Goal: Task Accomplishment & Management: Manage account settings

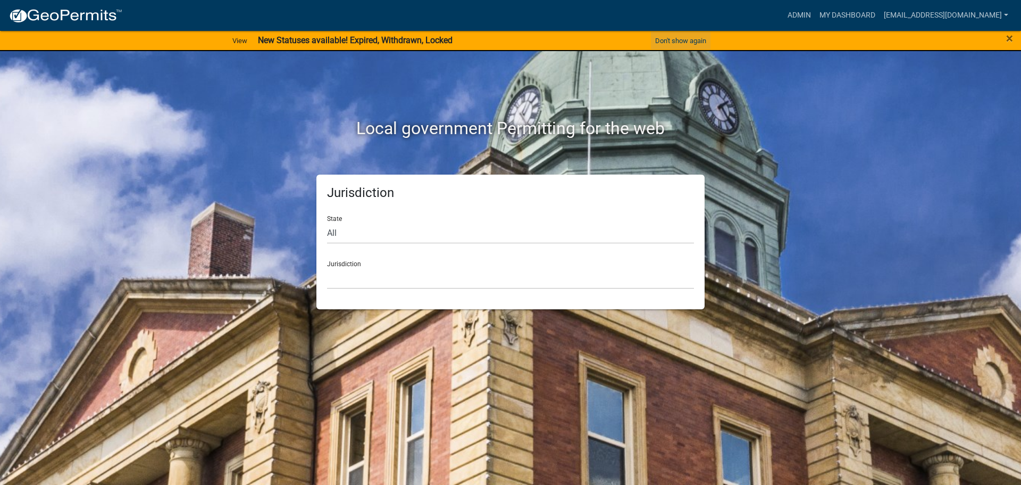
click at [684, 40] on button "Don't show again" at bounding box center [681, 41] width 60 height 18
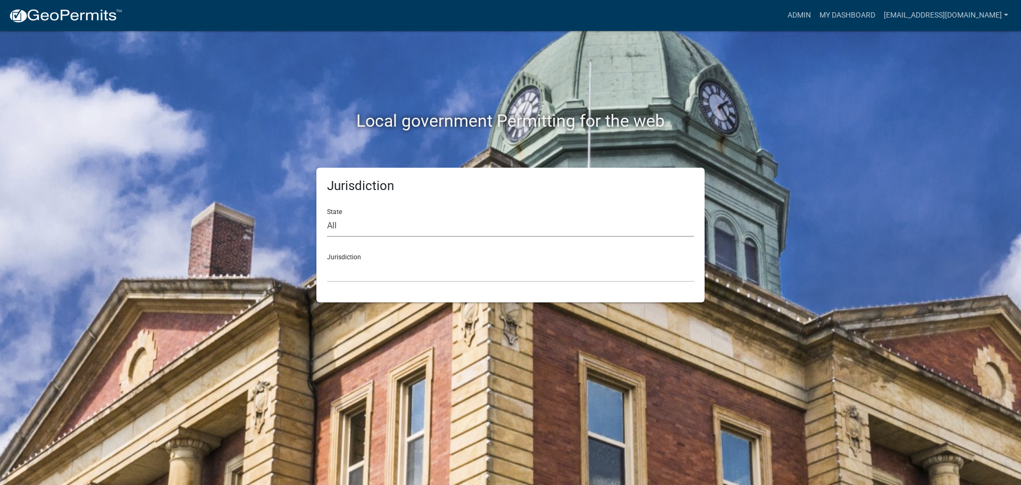
click at [352, 226] on select "All [US_STATE] [US_STATE] [US_STATE] [US_STATE] [US_STATE] [US_STATE] [US_STATE…" at bounding box center [510, 226] width 367 height 22
click at [843, 15] on link "My Dashboard" at bounding box center [847, 15] width 64 height 20
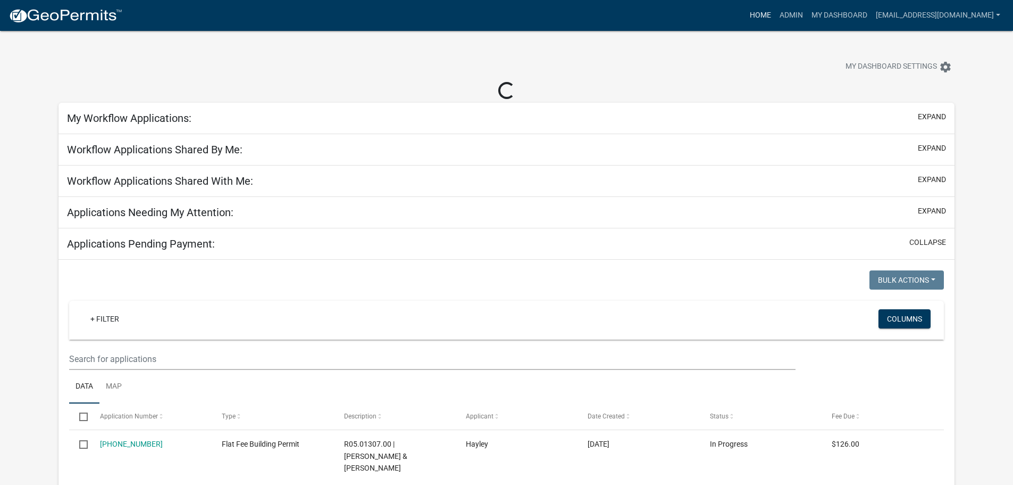
click at [776, 14] on link "Home" at bounding box center [761, 15] width 30 height 20
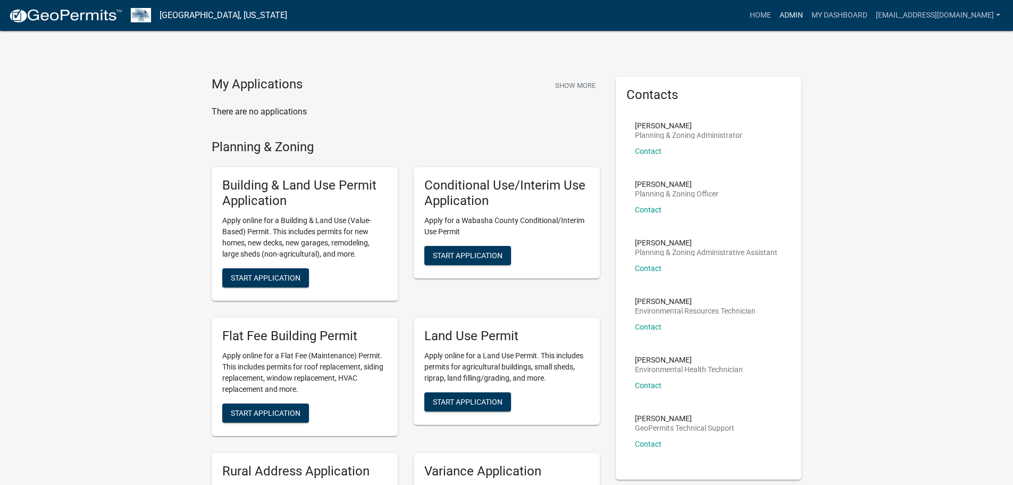
click at [785, 12] on link "Admin" at bounding box center [792, 15] width 32 height 20
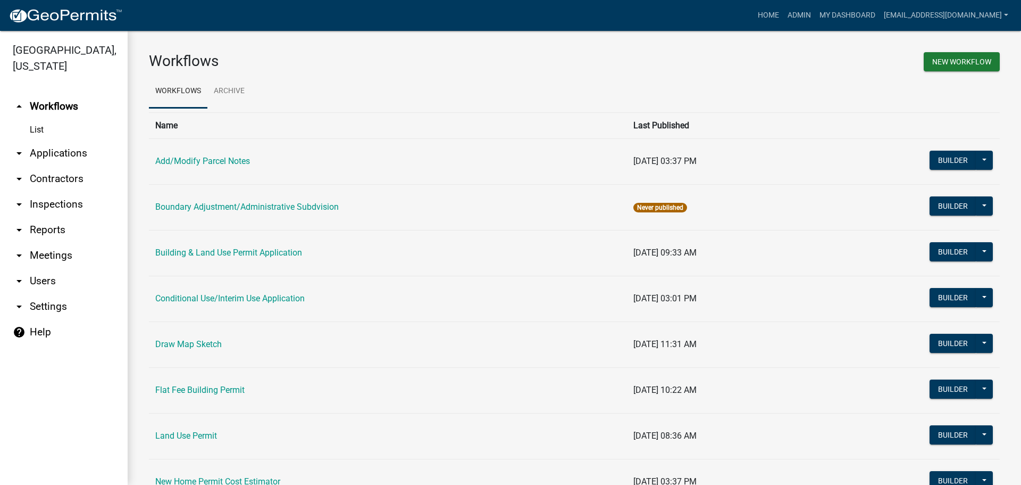
click at [35, 155] on link "arrow_drop_down Applications" at bounding box center [64, 153] width 128 height 26
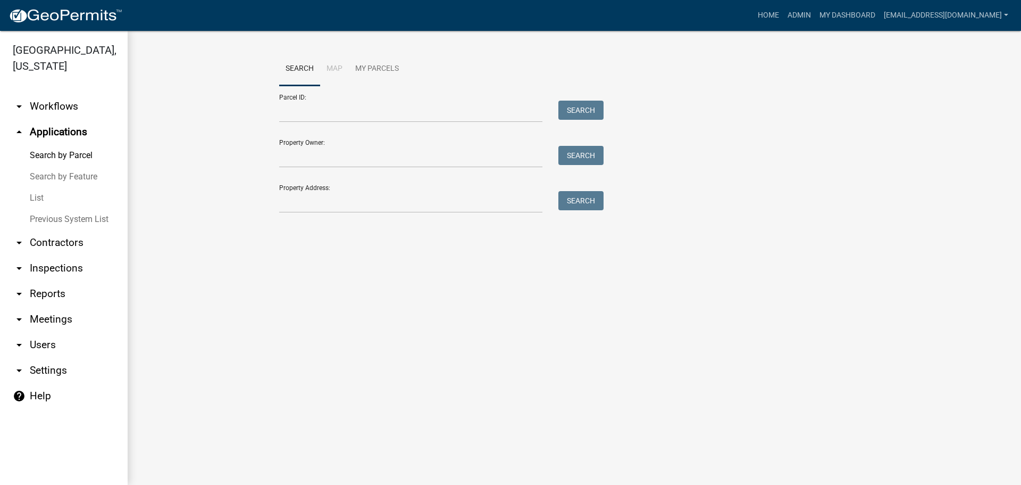
click at [32, 197] on link "List" at bounding box center [64, 197] width 128 height 21
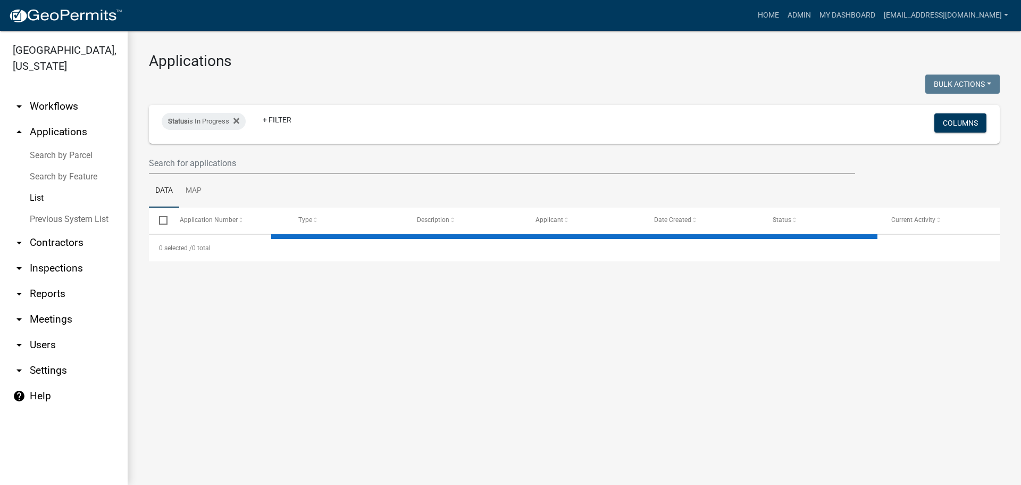
select select "2: 50"
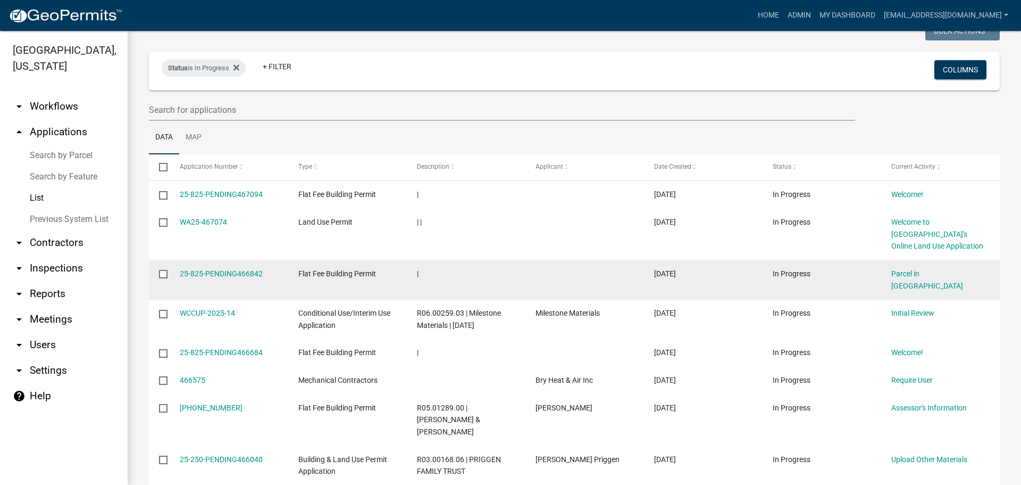
scroll to position [106, 0]
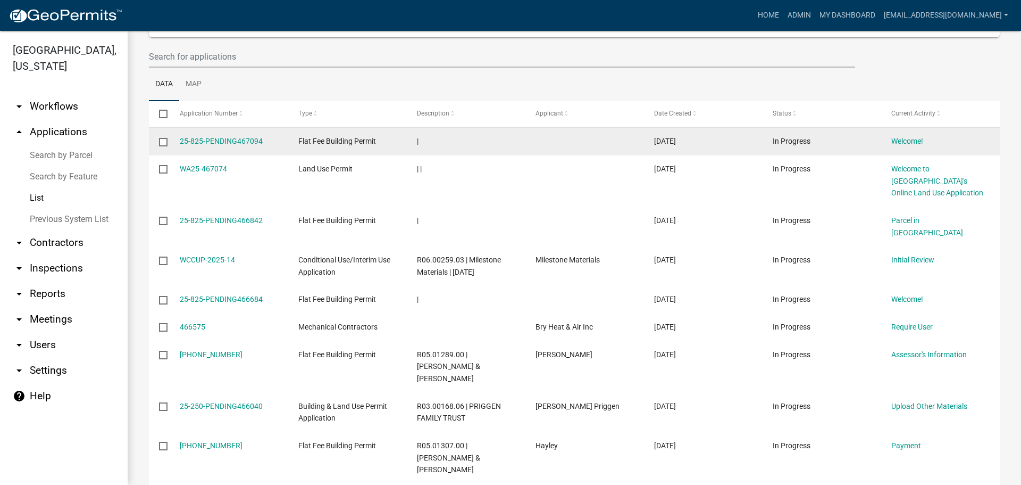
click at [162, 144] on input "checkbox" at bounding box center [162, 141] width 7 height 7
checkbox input "true"
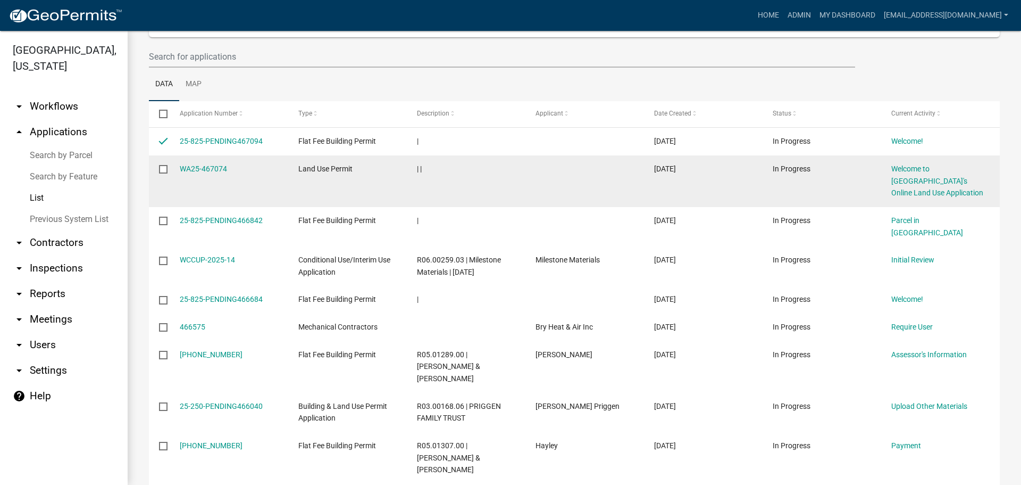
click at [162, 171] on input "checkbox" at bounding box center [162, 168] width 7 height 7
checkbox input "true"
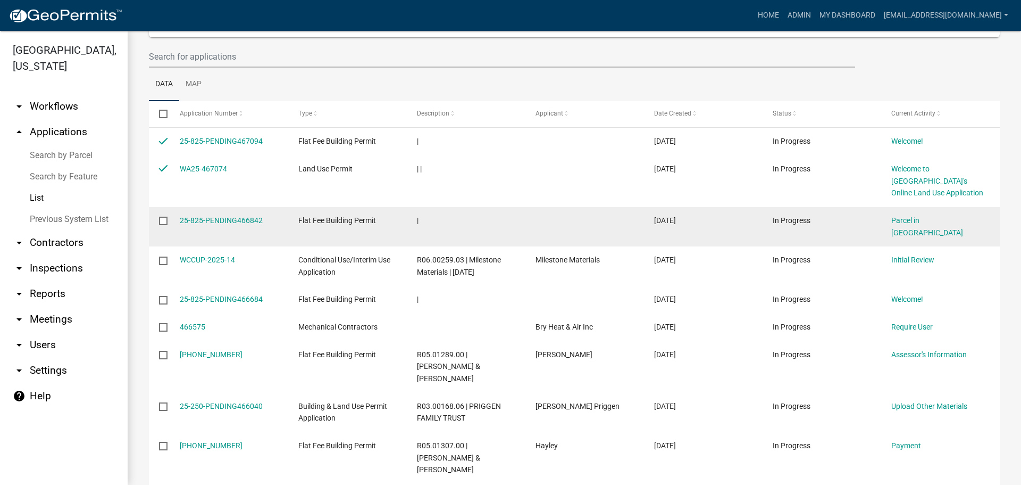
click at [161, 219] on input "checkbox" at bounding box center [162, 219] width 7 height 7
checkbox input "true"
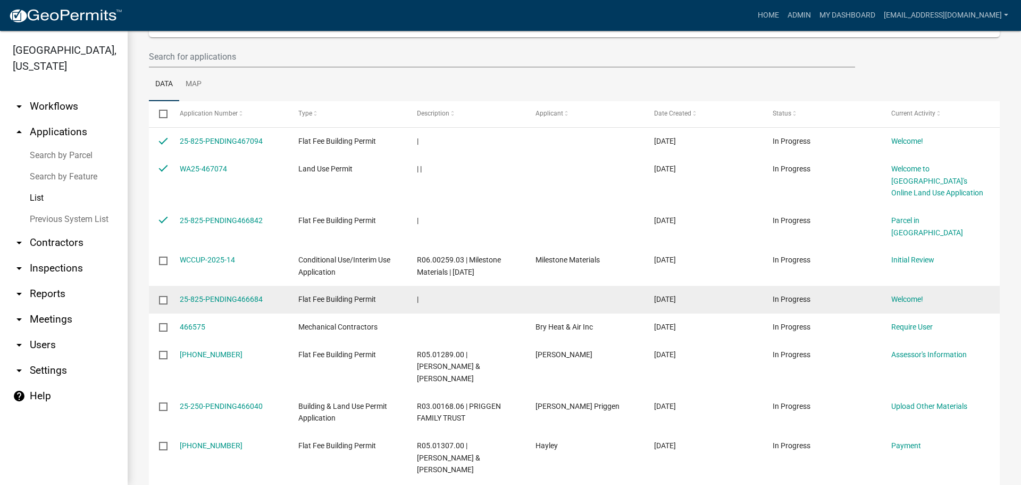
click at [163, 296] on input "checkbox" at bounding box center [162, 299] width 7 height 7
checkbox input "true"
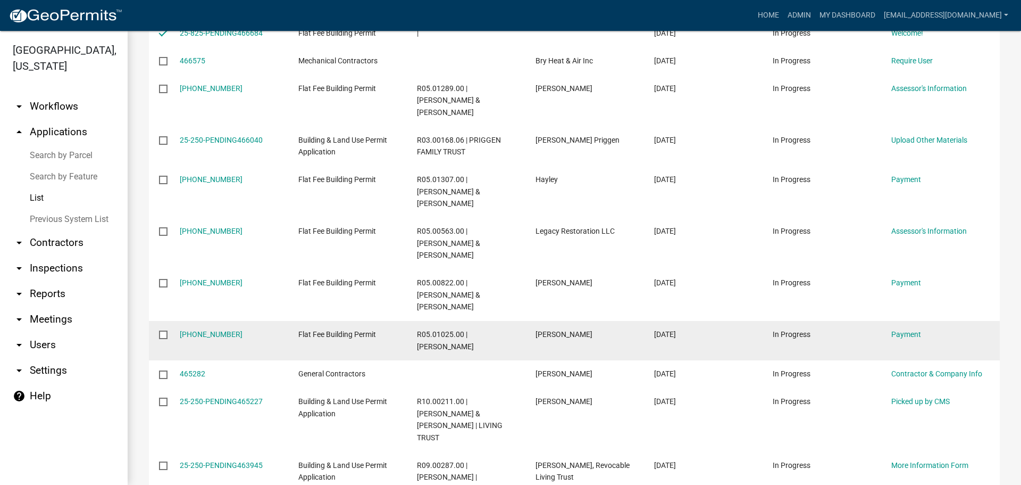
scroll to position [0, 0]
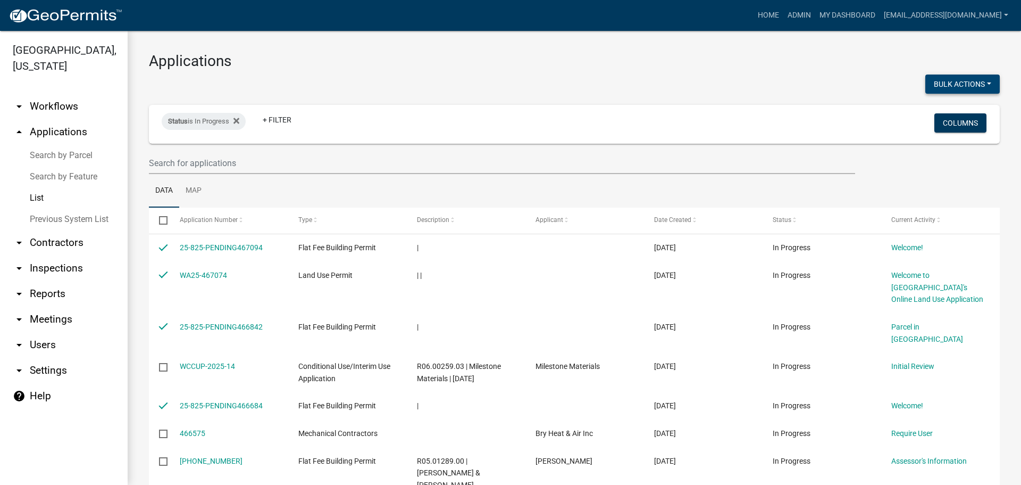
click at [957, 87] on button "Bulk Actions" at bounding box center [963, 83] width 74 height 19
click at [939, 189] on button "Withdraw" at bounding box center [957, 189] width 85 height 26
checkbox input "false"
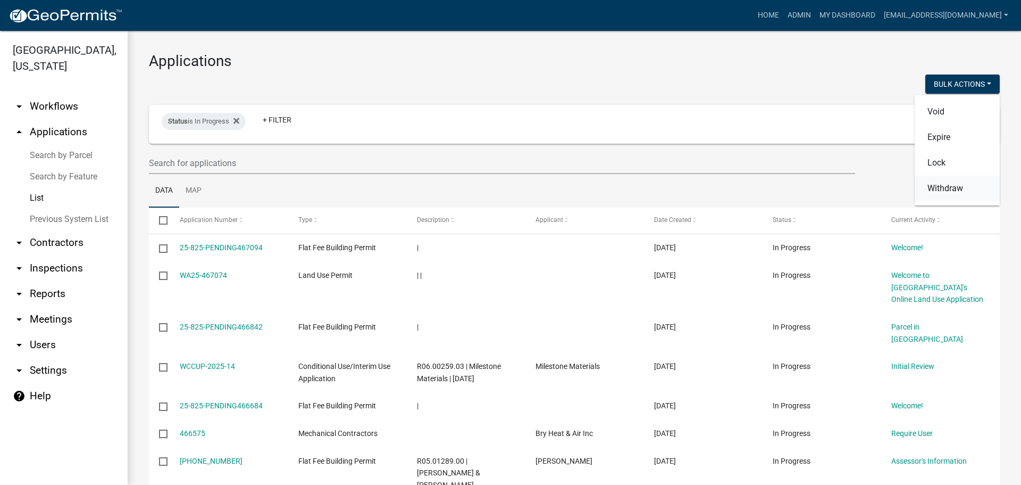
checkbox input "false"
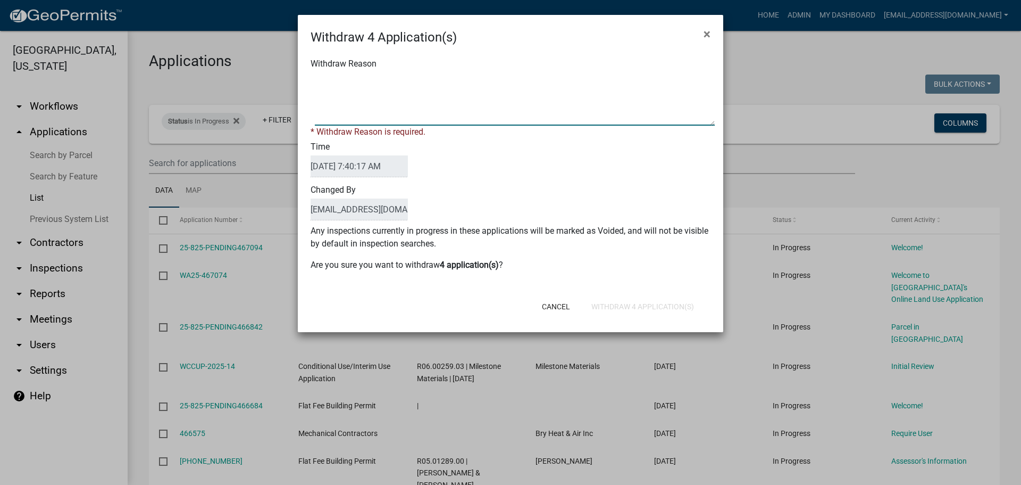
click at [437, 74] on textarea "Withdraw Reason" at bounding box center [515, 98] width 400 height 53
type textarea "Application Abandoned"
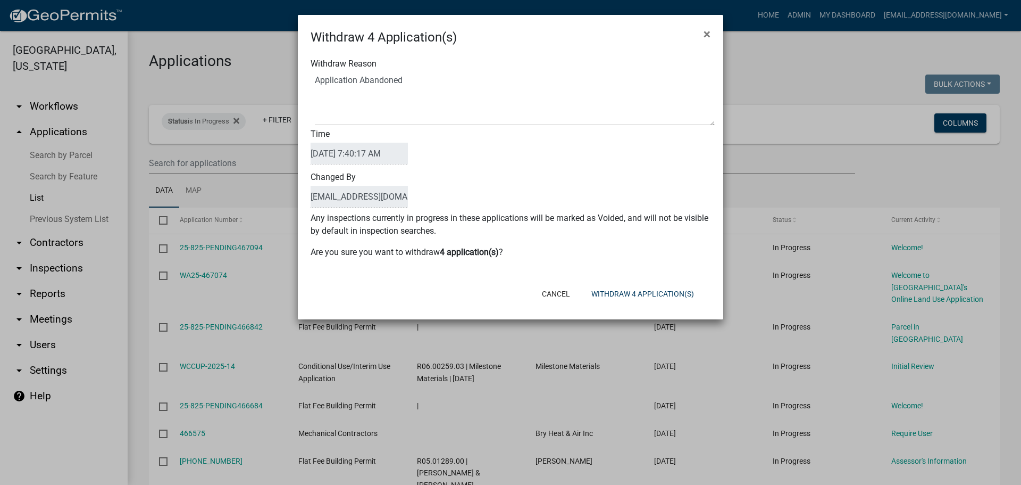
click at [570, 163] on div "Time [DATE] 7:40:17 AM" at bounding box center [511, 147] width 416 height 43
click at [629, 292] on button "Withdraw 4 Application(s)" at bounding box center [643, 293] width 120 height 19
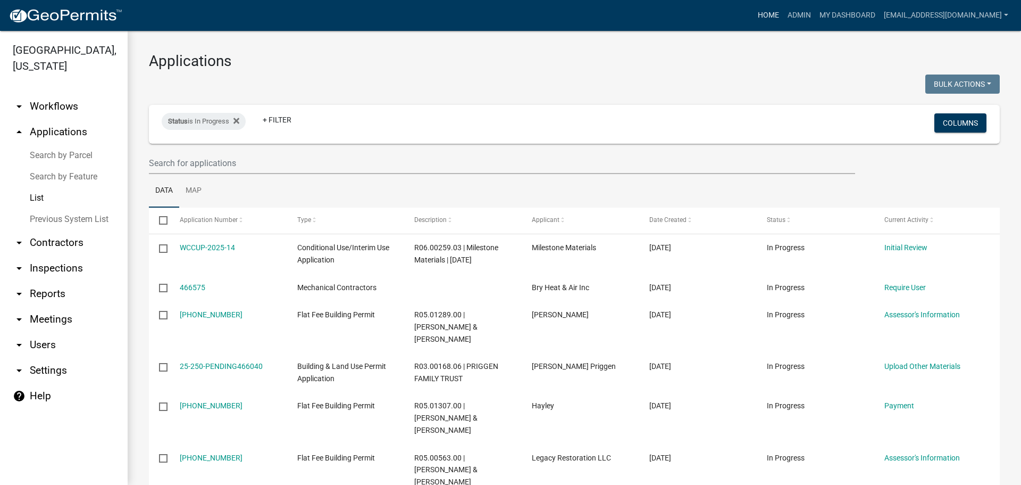
click at [770, 14] on link "Home" at bounding box center [769, 15] width 30 height 20
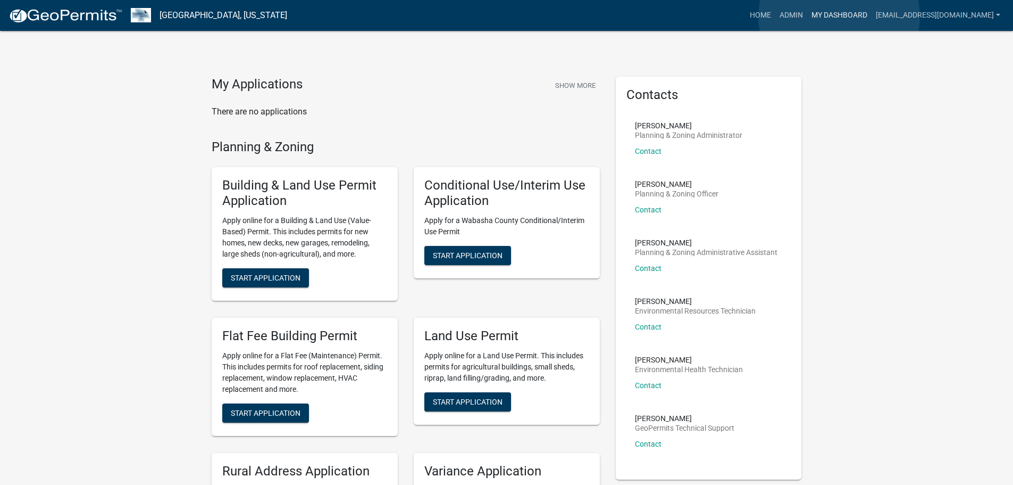
click at [840, 16] on link "My Dashboard" at bounding box center [839, 15] width 64 height 20
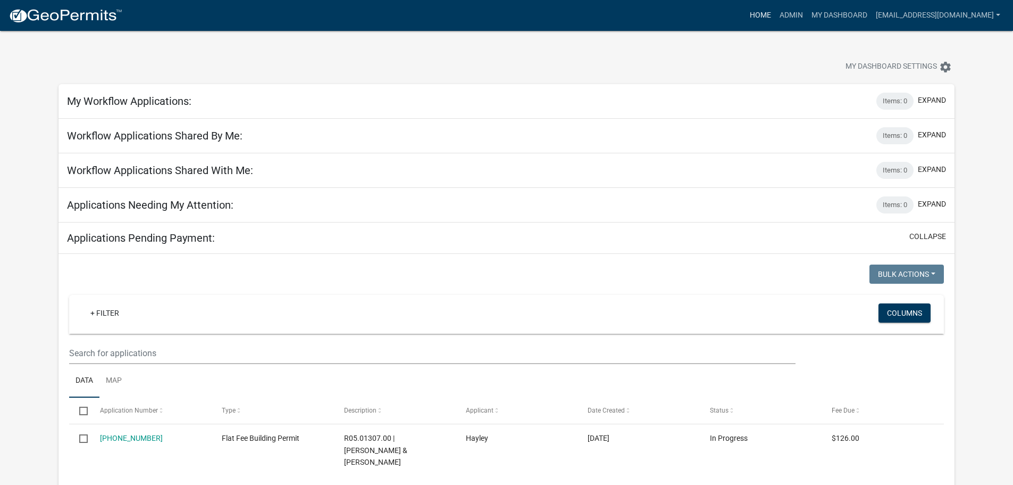
click at [758, 14] on link "Home" at bounding box center [761, 15] width 30 height 20
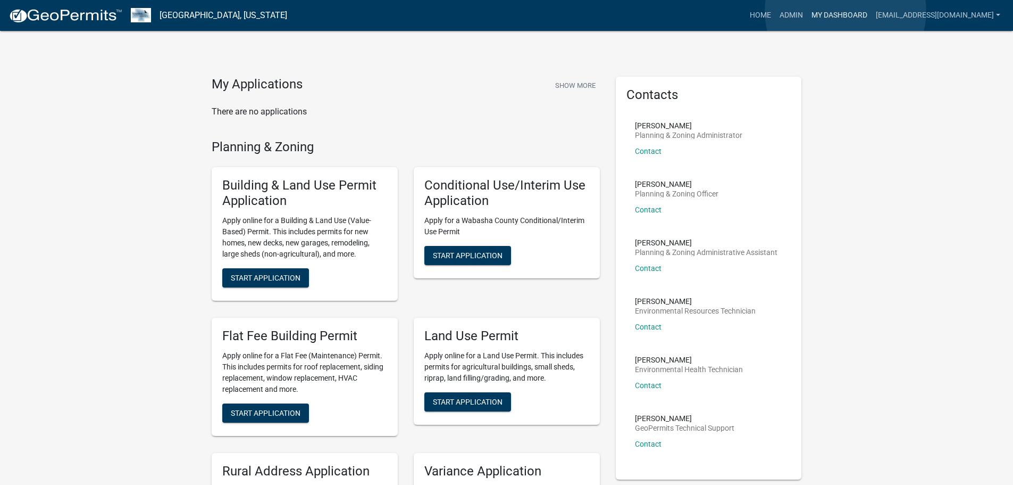
click at [846, 11] on link "My Dashboard" at bounding box center [839, 15] width 64 height 20
